Goal: Information Seeking & Learning: Learn about a topic

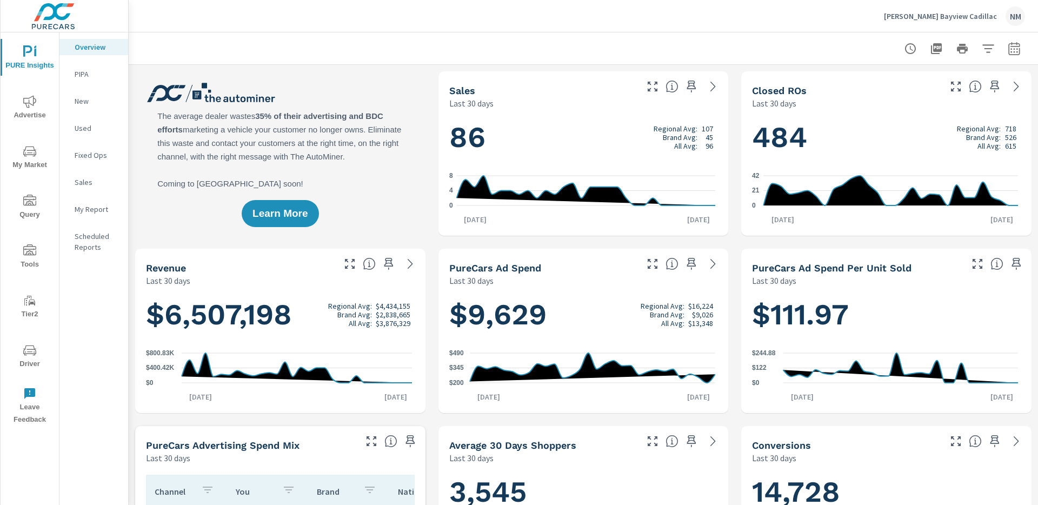
scroll to position [1, 0]
click at [32, 157] on icon "nav menu" at bounding box center [29, 151] width 13 height 13
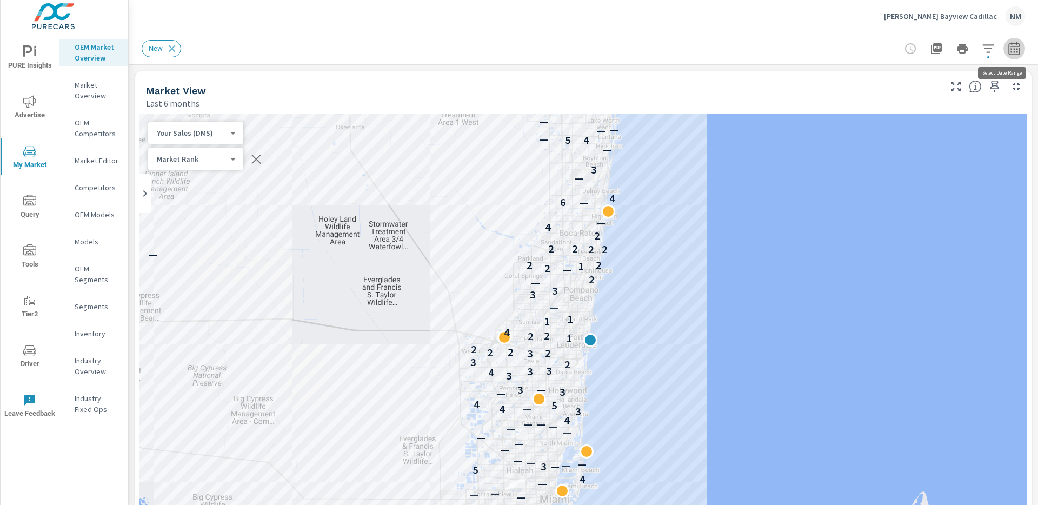
click at [1011, 45] on icon "button" at bounding box center [1013, 48] width 11 height 13
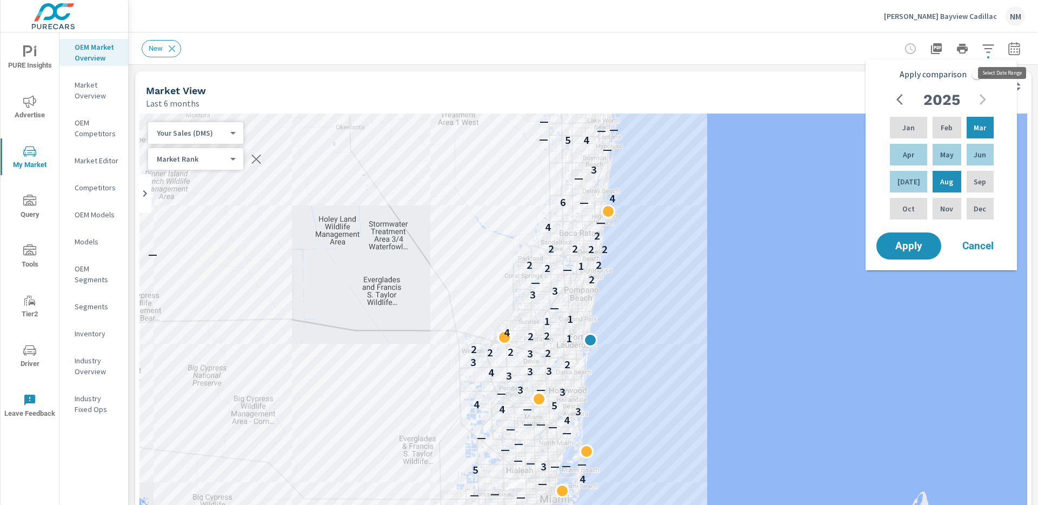
click at [1011, 45] on icon "button" at bounding box center [1014, 48] width 13 height 13
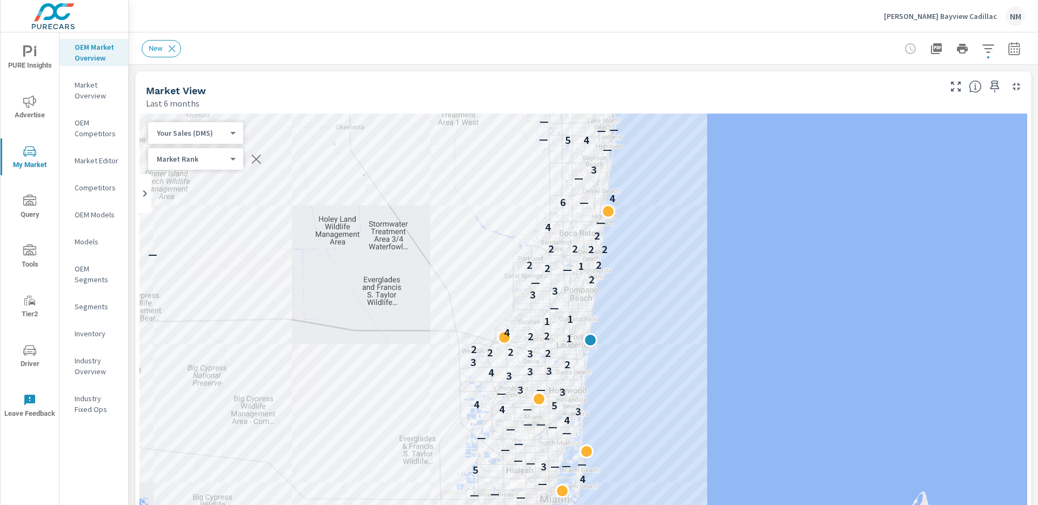
click at [982, 48] on icon "button" at bounding box center [987, 48] width 11 height 8
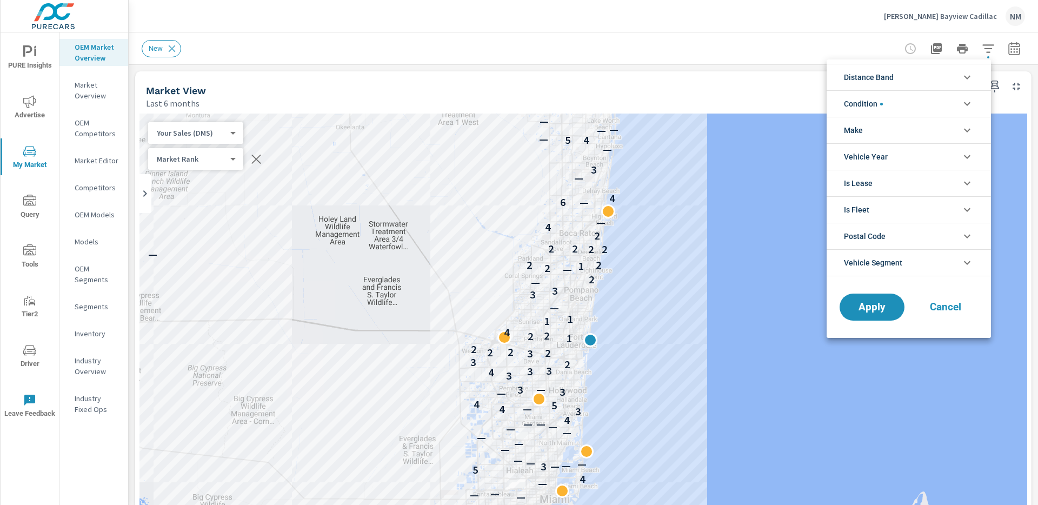
click at [907, 81] on li "Distance Band" at bounding box center [909, 77] width 164 height 26
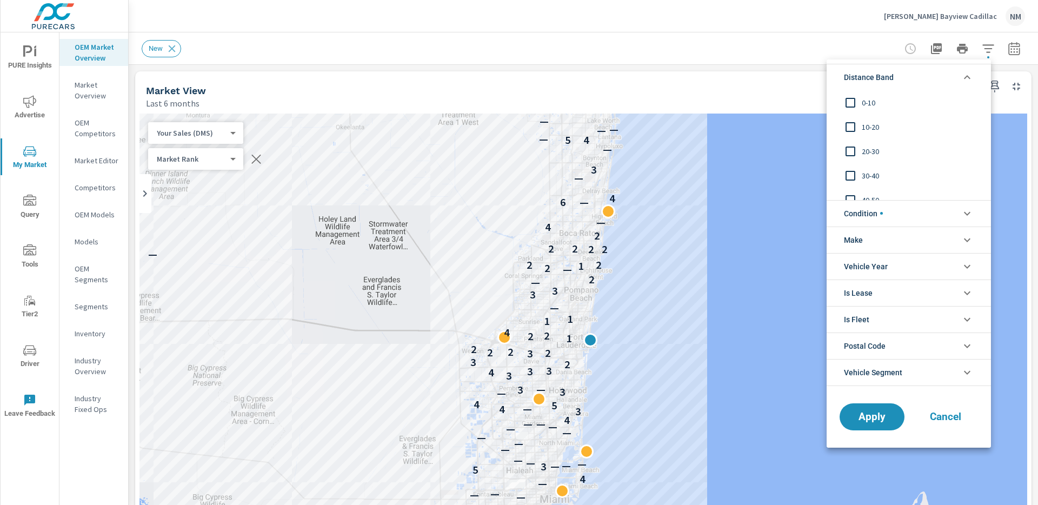
click at [870, 102] on span "0-10" at bounding box center [921, 102] width 118 height 13
click at [871, 122] on span "10-20" at bounding box center [921, 127] width 118 height 13
click at [867, 148] on span "20-30" at bounding box center [921, 151] width 118 height 13
click at [880, 417] on span "Apply" at bounding box center [872, 416] width 44 height 10
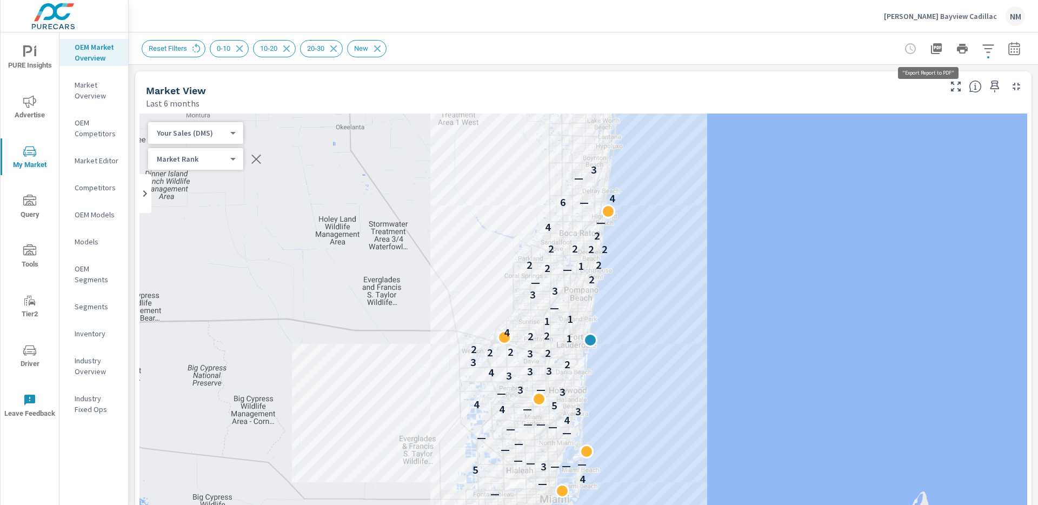
click at [931, 46] on icon "button" at bounding box center [936, 48] width 11 height 11
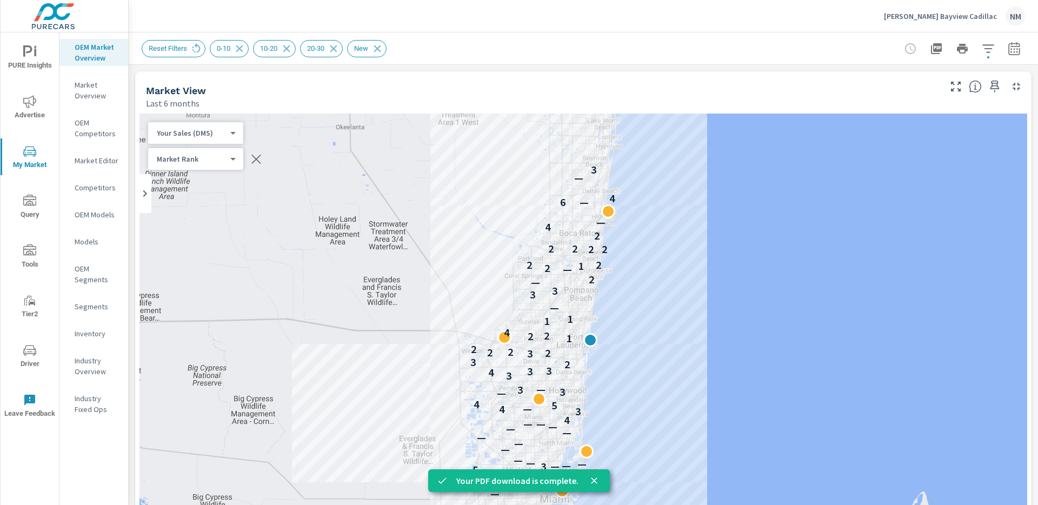
click at [933, 19] on p "[PERSON_NAME] Bayview Cadillac" at bounding box center [940, 16] width 113 height 10
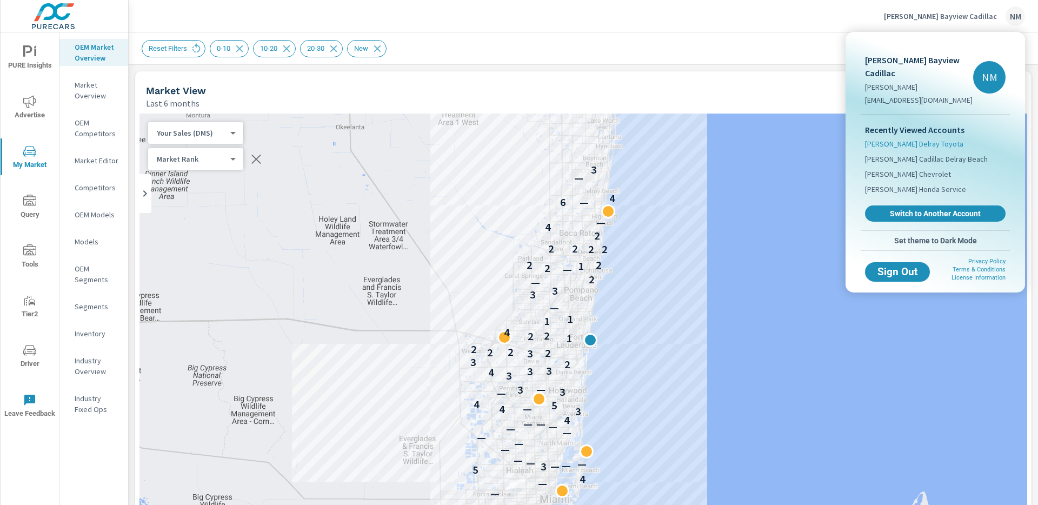
click at [914, 138] on span "[PERSON_NAME] Delray Toyota" at bounding box center [914, 143] width 98 height 11
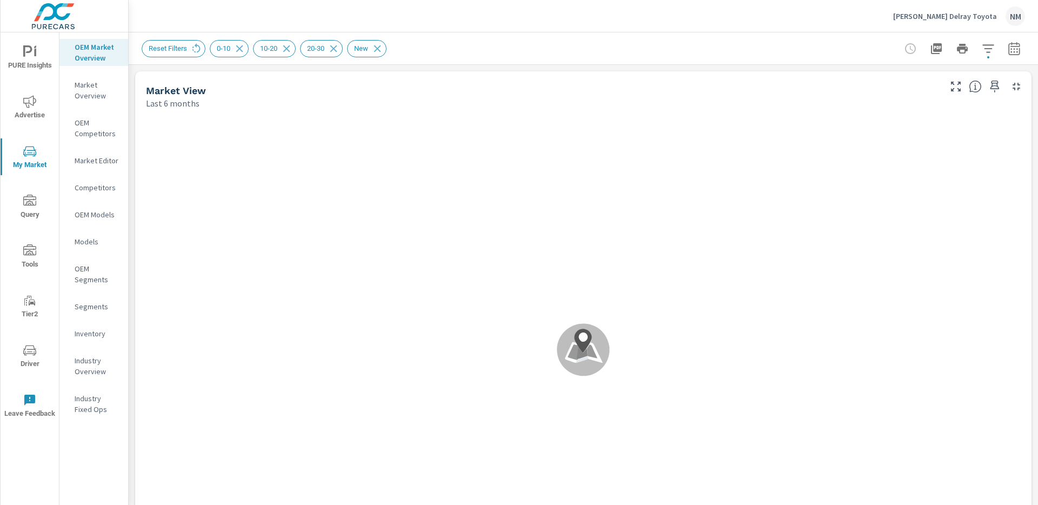
scroll to position [1, 0]
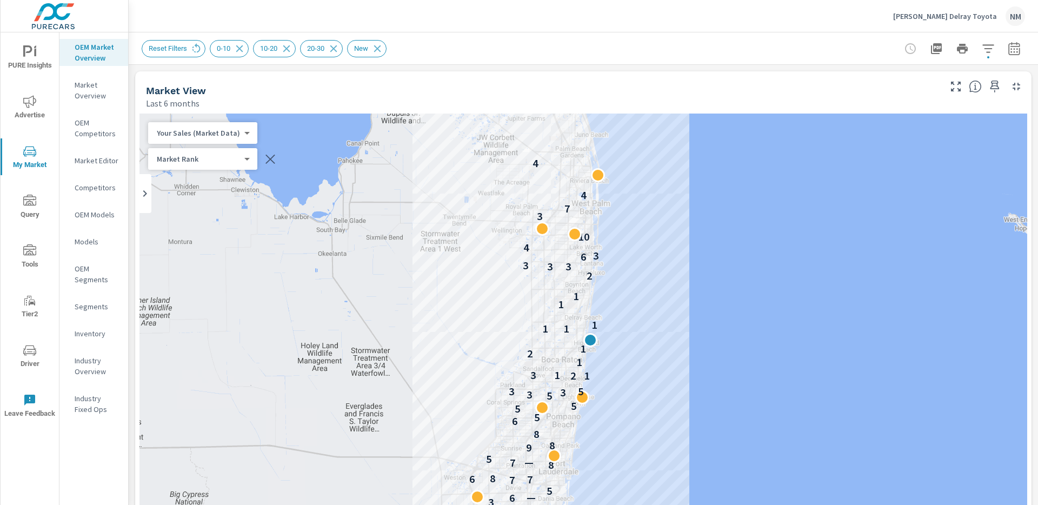
click at [1008, 54] on icon "button" at bounding box center [1013, 48] width 11 height 13
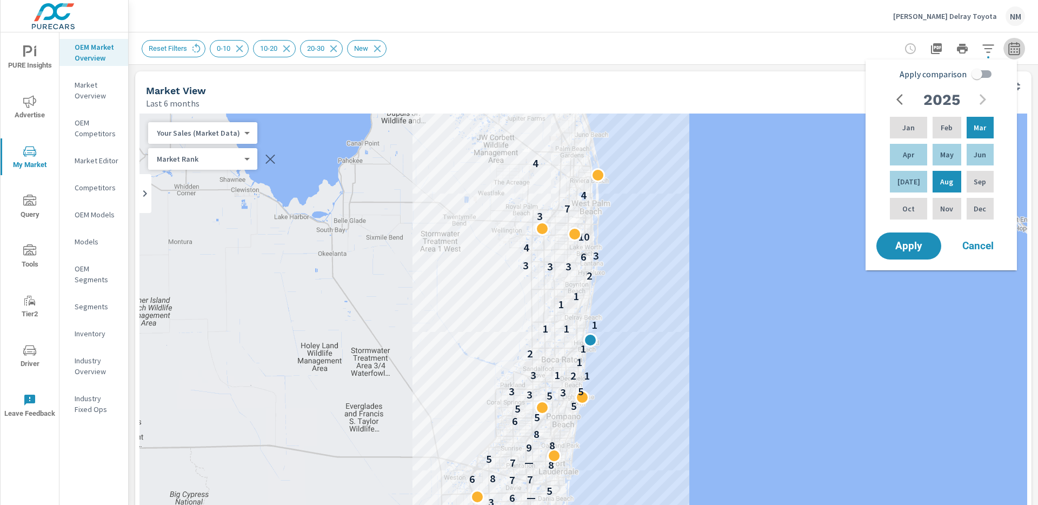
click at [1008, 54] on icon "button" at bounding box center [1013, 48] width 11 height 13
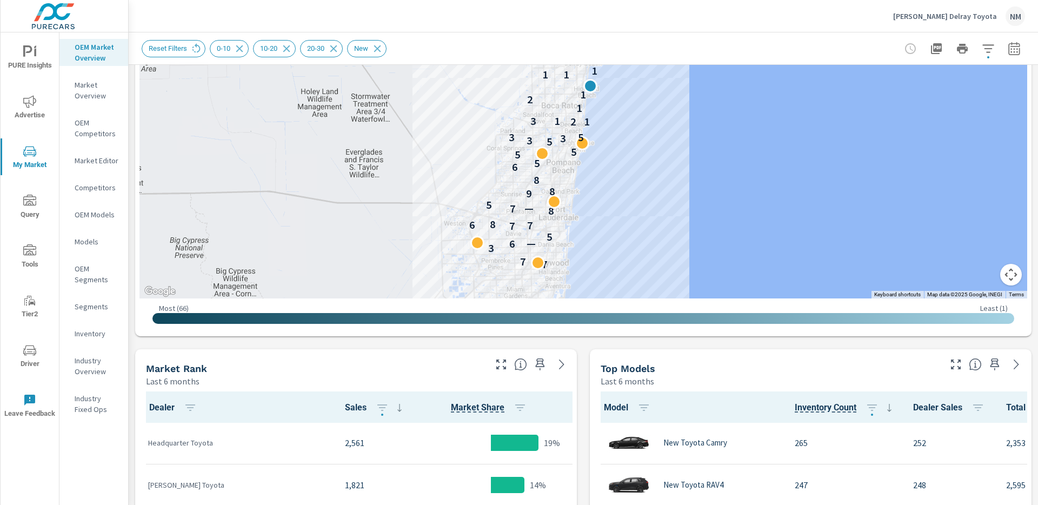
scroll to position [0, 0]
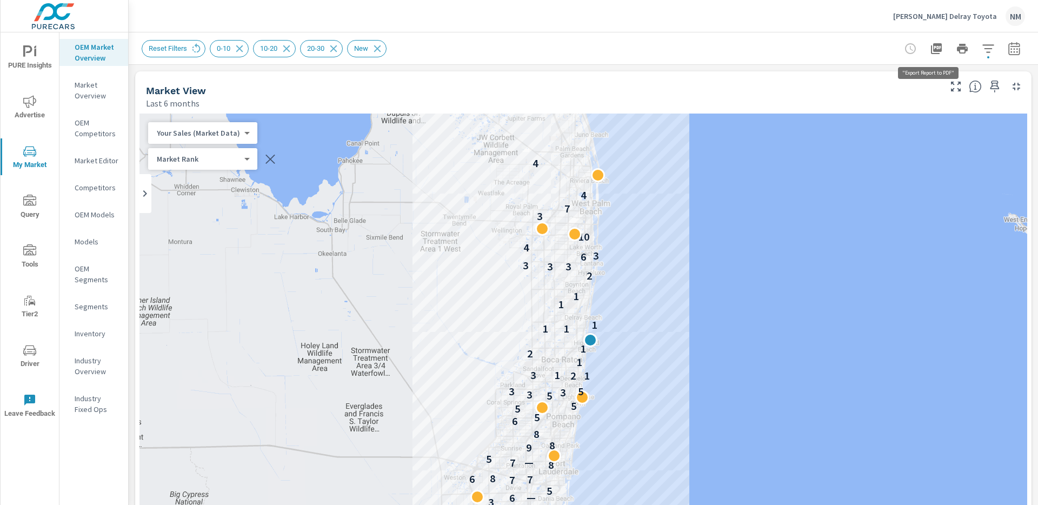
click at [930, 48] on icon "button" at bounding box center [936, 48] width 13 height 13
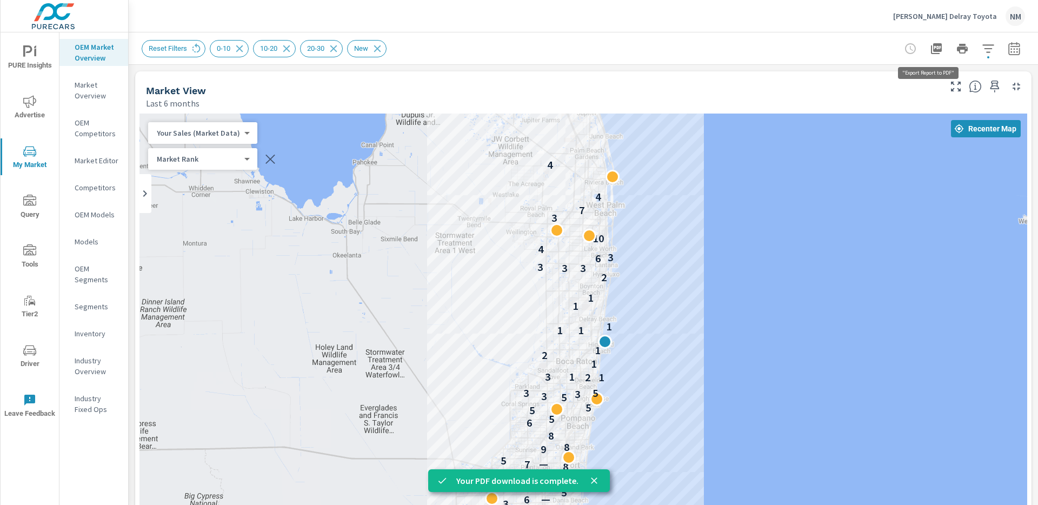
click at [931, 51] on icon "button" at bounding box center [936, 48] width 11 height 11
click at [974, 16] on p "[PERSON_NAME] Delray Toyota" at bounding box center [945, 16] width 104 height 10
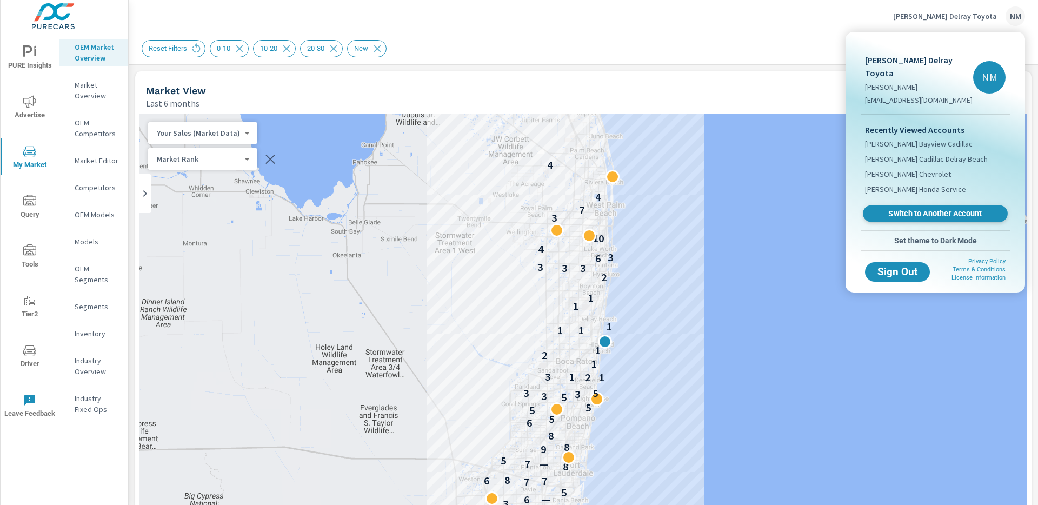
click at [919, 209] on span "Switch to Another Account" at bounding box center [935, 214] width 132 height 10
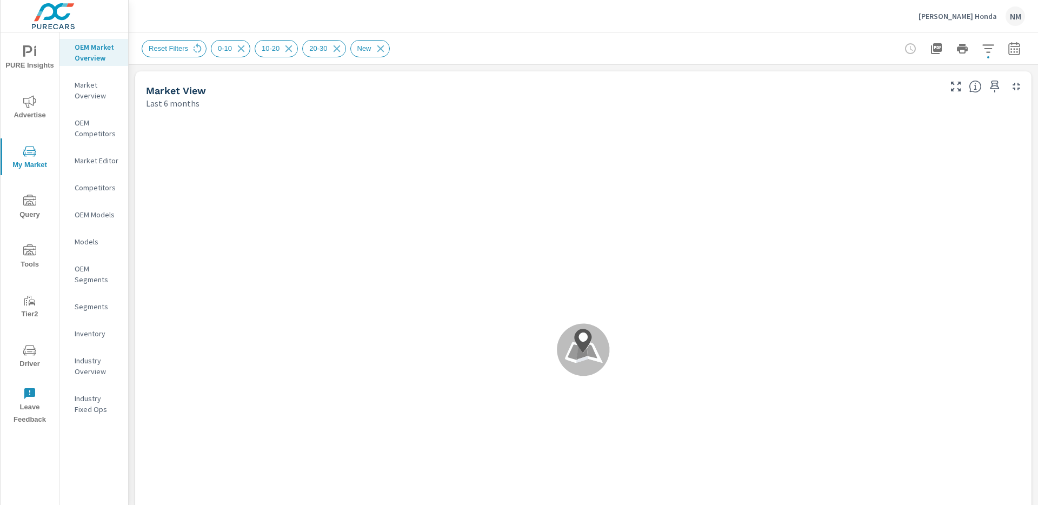
scroll to position [1, 0]
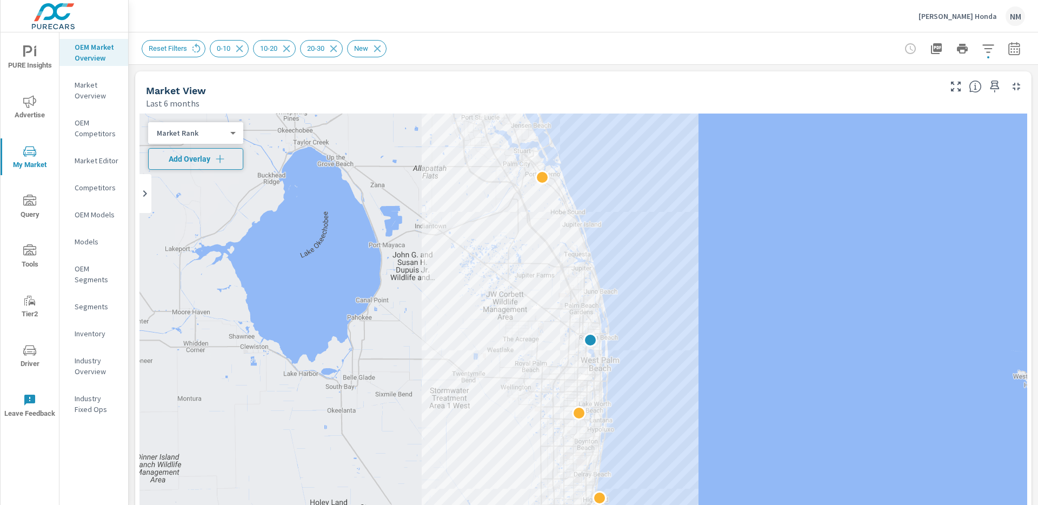
click at [221, 162] on icon "button" at bounding box center [220, 159] width 8 height 8
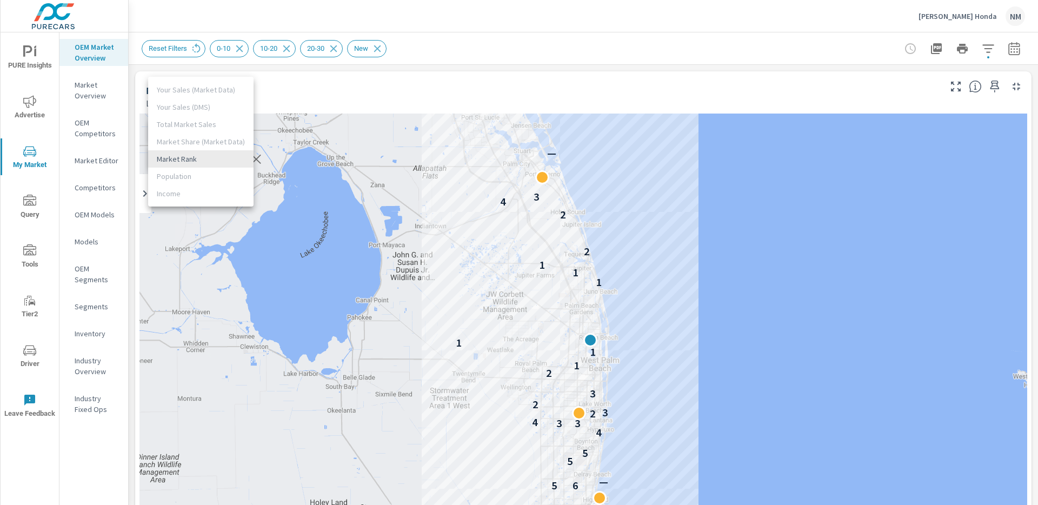
click at [221, 160] on body "PURE Insights Advertise My Market Query Tools Tier2 Driver Leave Feedback OEM M…" at bounding box center [519, 252] width 1038 height 505
click at [221, 160] on li "Market Rank" at bounding box center [200, 158] width 105 height 17
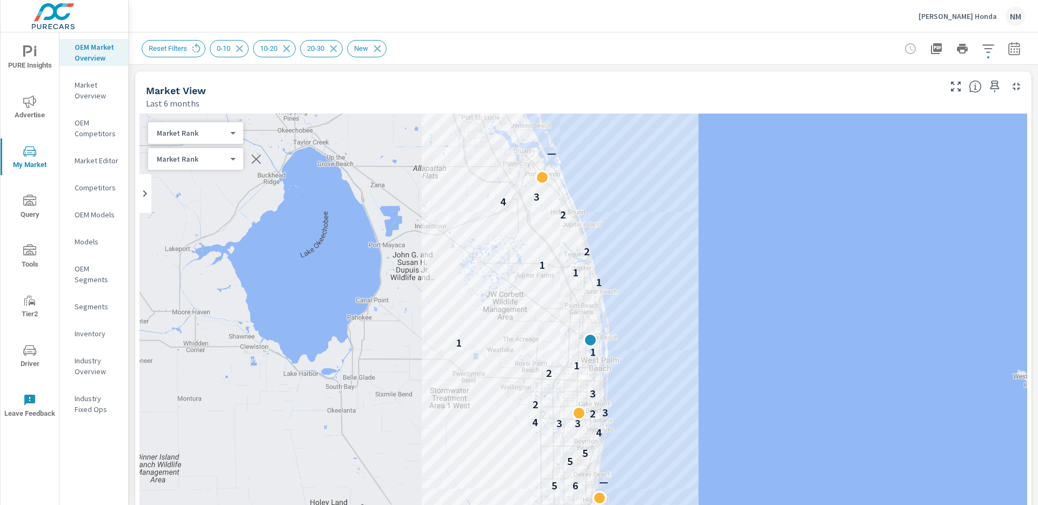
click at [225, 138] on div "Market Rank 4 ​" at bounding box center [195, 133] width 95 height 22
click at [225, 133] on body "PURE Insights Advertise My Market Query Tools Tier2 Driver Leave Feedback OEM M…" at bounding box center [519, 252] width 1038 height 505
click at [235, 68] on li "Your Sales (Market Data)" at bounding box center [200, 63] width 105 height 17
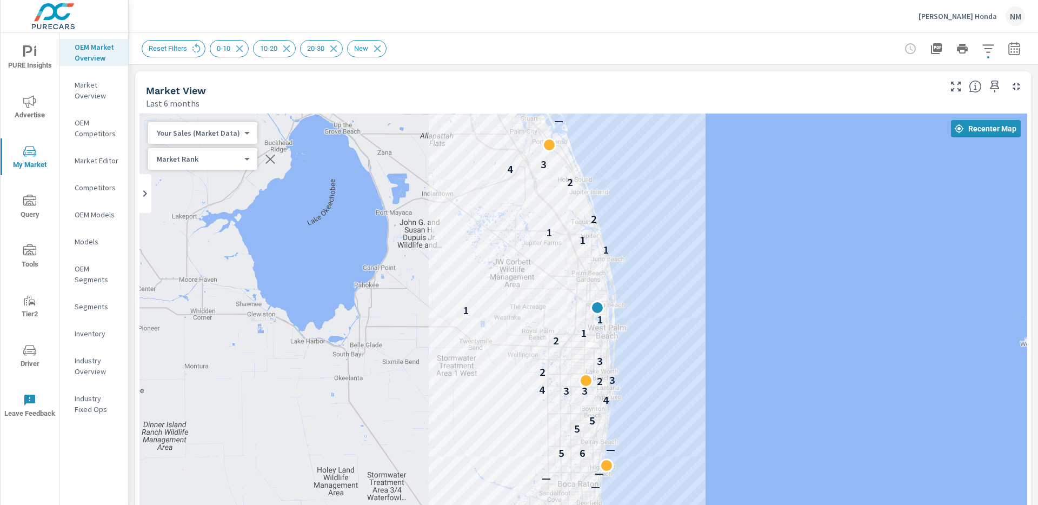
drag, startPoint x: 698, startPoint y: 262, endPoint x: 706, endPoint y: 229, distance: 34.5
click at [706, 229] on div "— — — 6 5 — 5 5 4 3 3 4 2 3 2 3 2 1 1 1 1 1 1 2 2 4 3 —" at bounding box center [584, 333] width 888 height 439
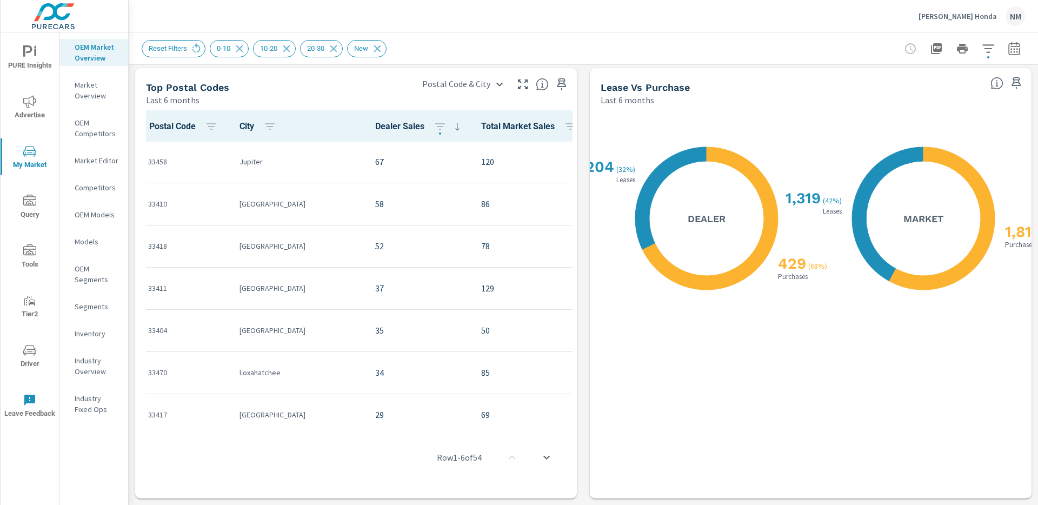
scroll to position [355, 0]
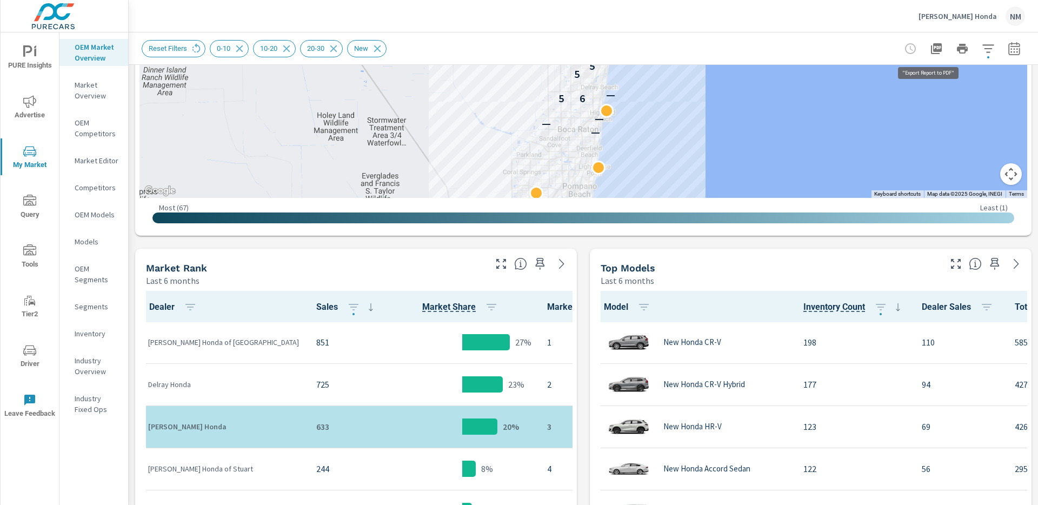
click at [933, 50] on icon "button" at bounding box center [936, 48] width 11 height 11
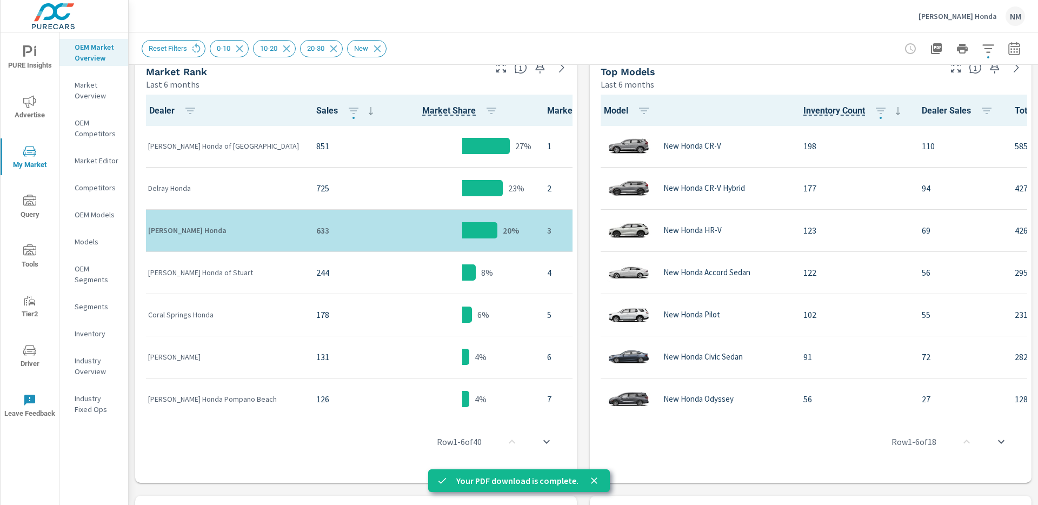
scroll to position [0, 0]
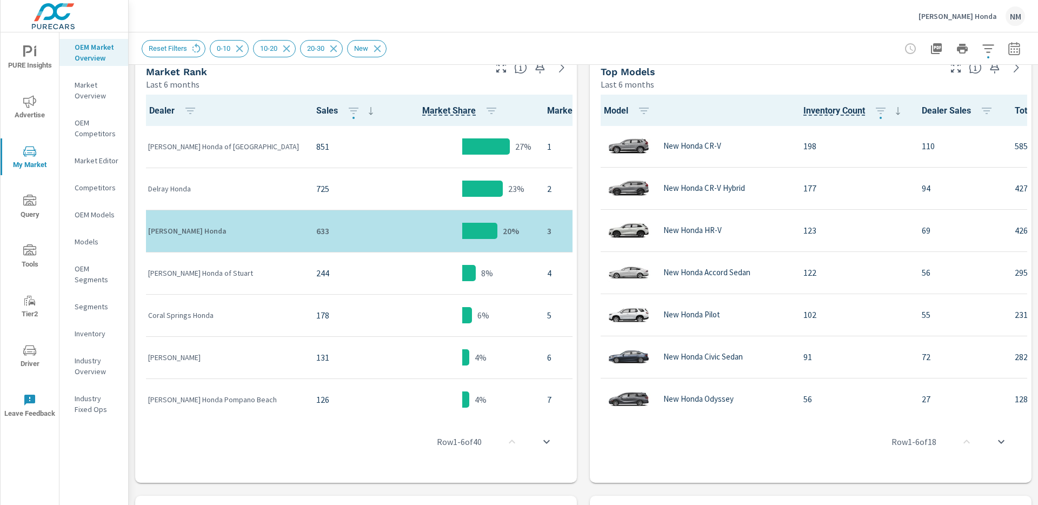
click at [570, 136] on div "Dealer Sales Market Share Market Rank Braman Honda of Palm Beach 851 27% 1 Delr…" at bounding box center [356, 286] width 442 height 393
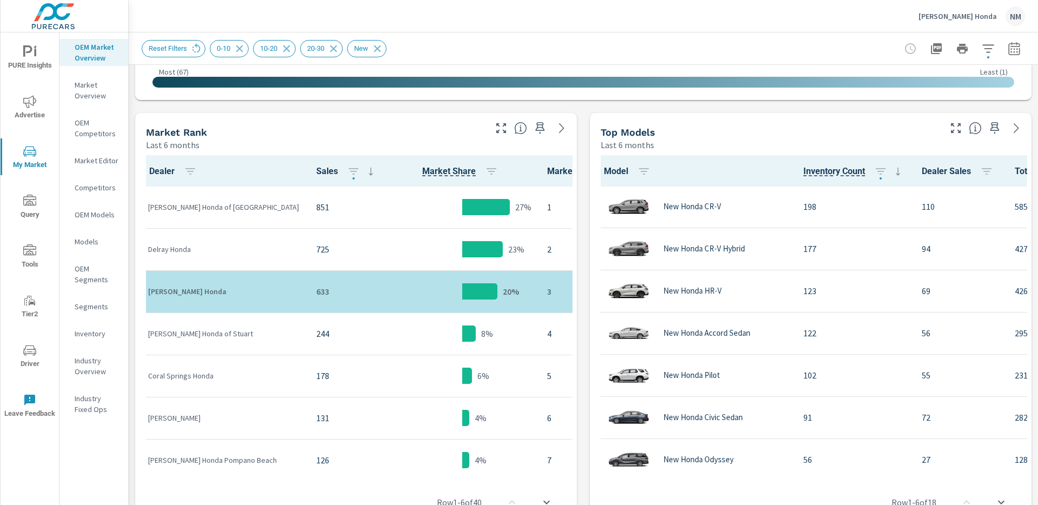
scroll to position [326, 0]
